Goal: Task Accomplishment & Management: Complete application form

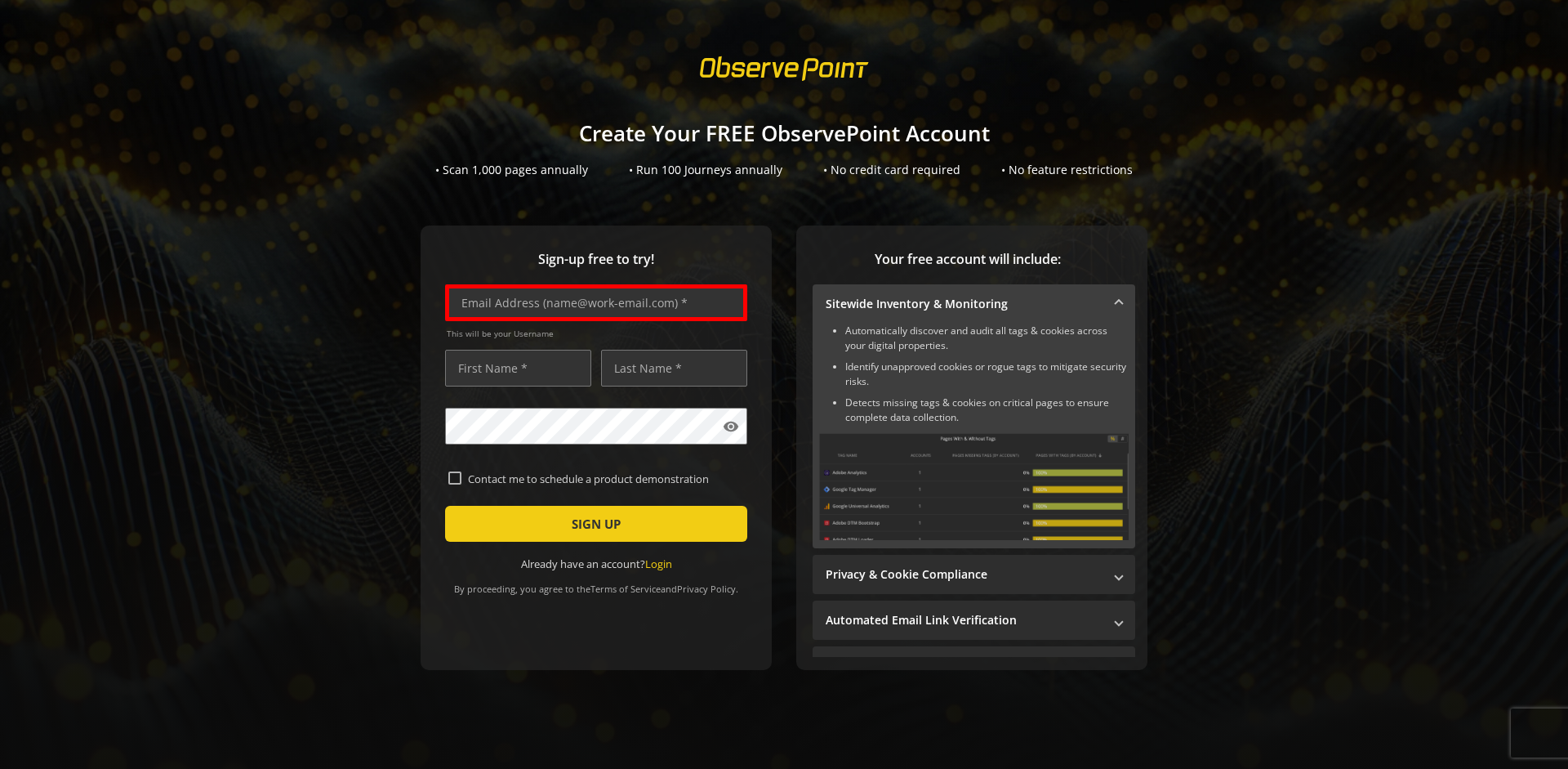
click at [592, 303] on input "text" at bounding box center [596, 303] width 303 height 37
type input "[EMAIL_ADDRESS][DOMAIN_NAME]"
click at [514, 367] on input "text" at bounding box center [518, 367] width 147 height 37
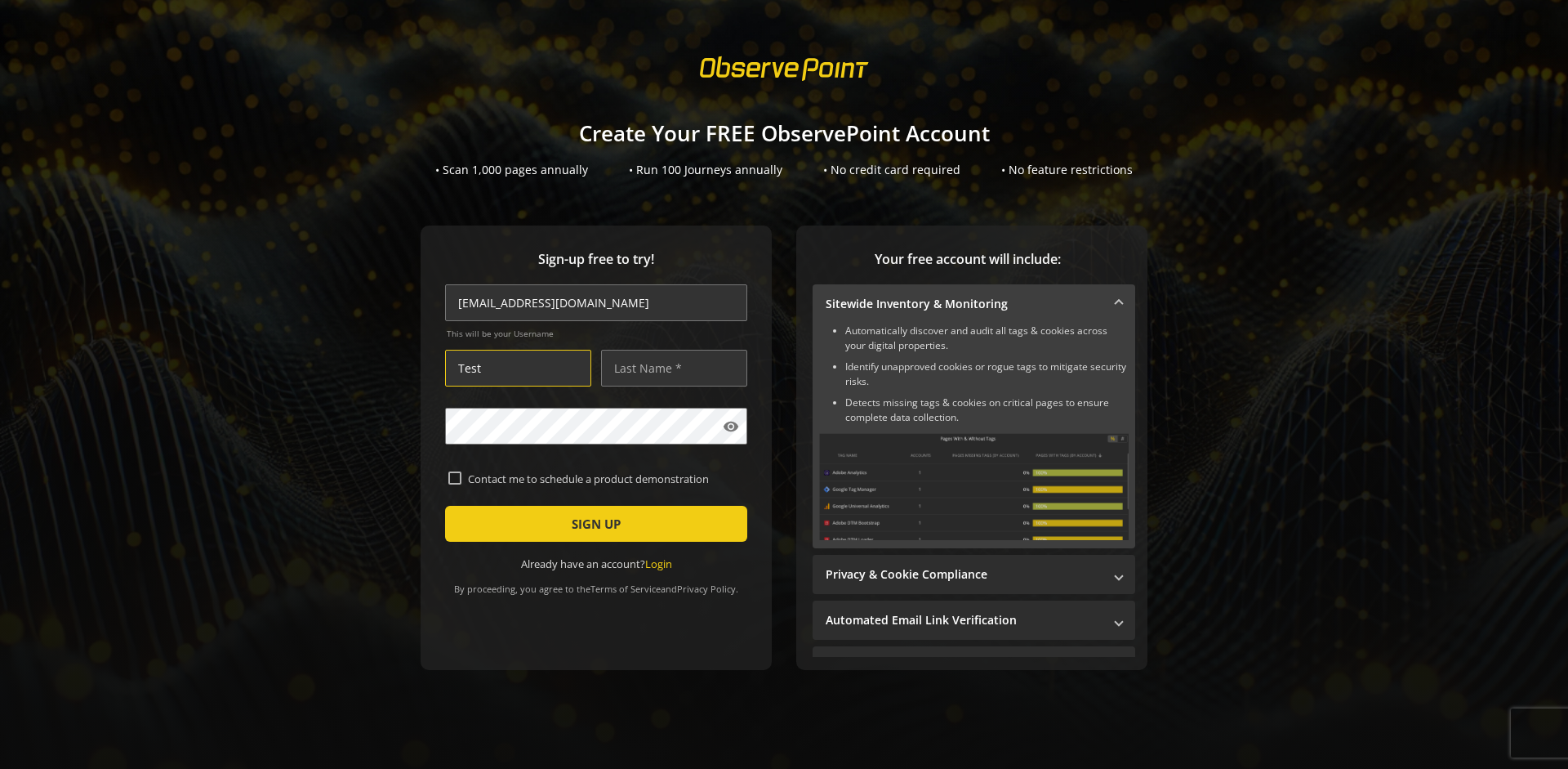
type input "Test"
click at [670, 367] on input "text" at bounding box center [674, 367] width 147 height 37
type input "Test"
click at [592, 523] on span "SIGN UP" at bounding box center [597, 523] width 49 height 30
